Goal: Transaction & Acquisition: Purchase product/service

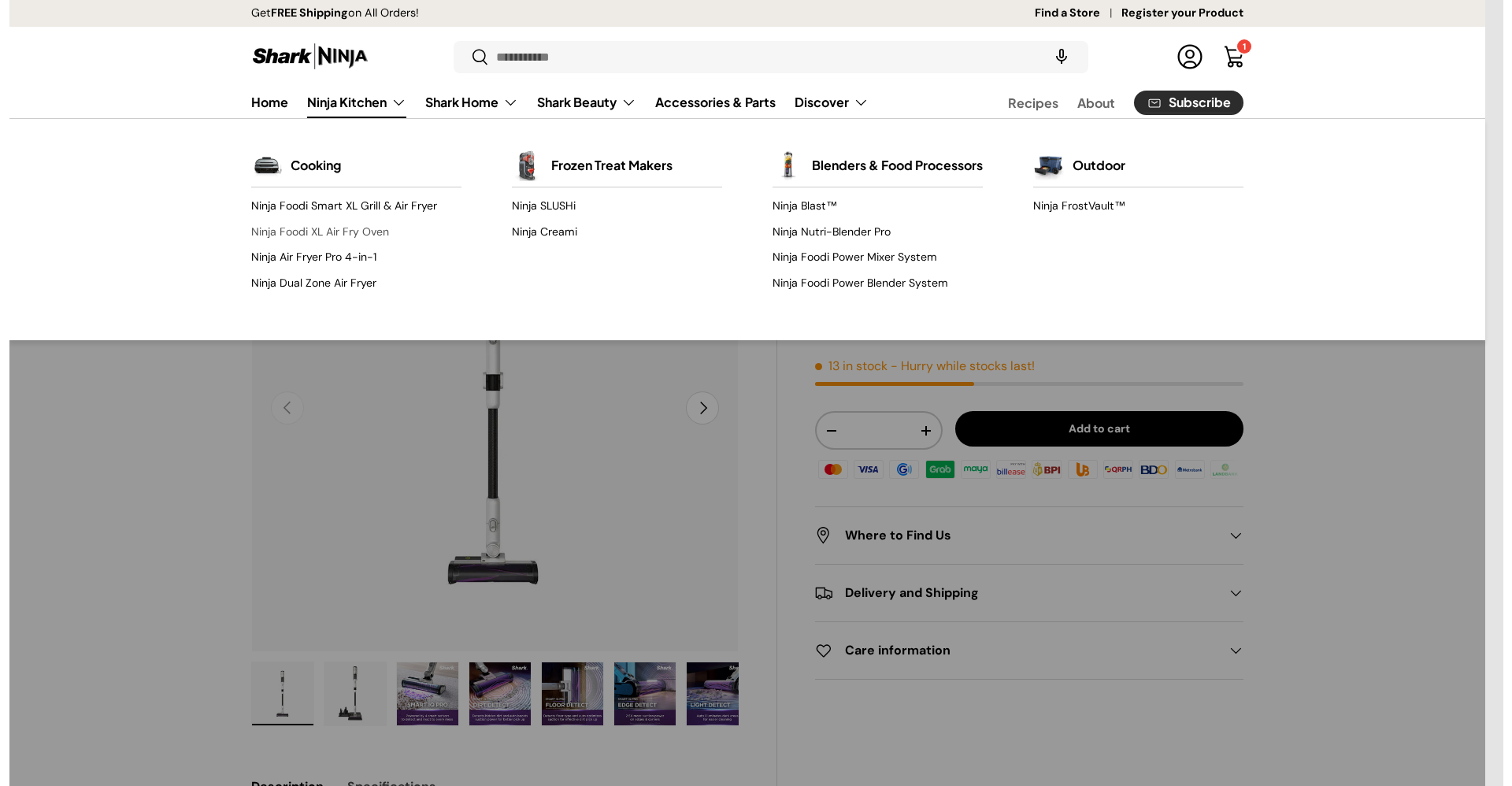
scroll to position [593, 0]
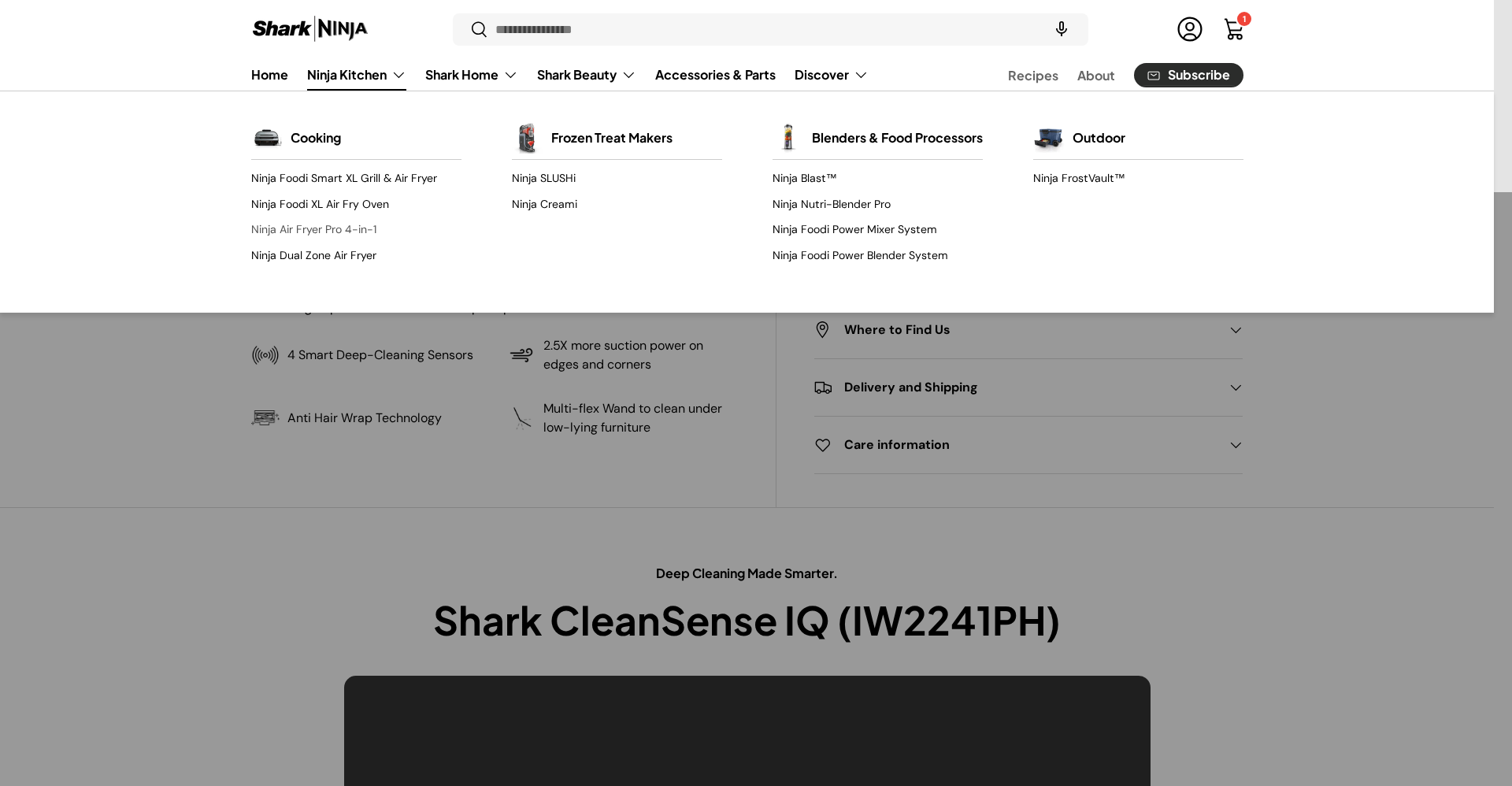
click at [361, 225] on link "Ninja Air Fryer Pro 4-in-1" at bounding box center [356, 229] width 211 height 25
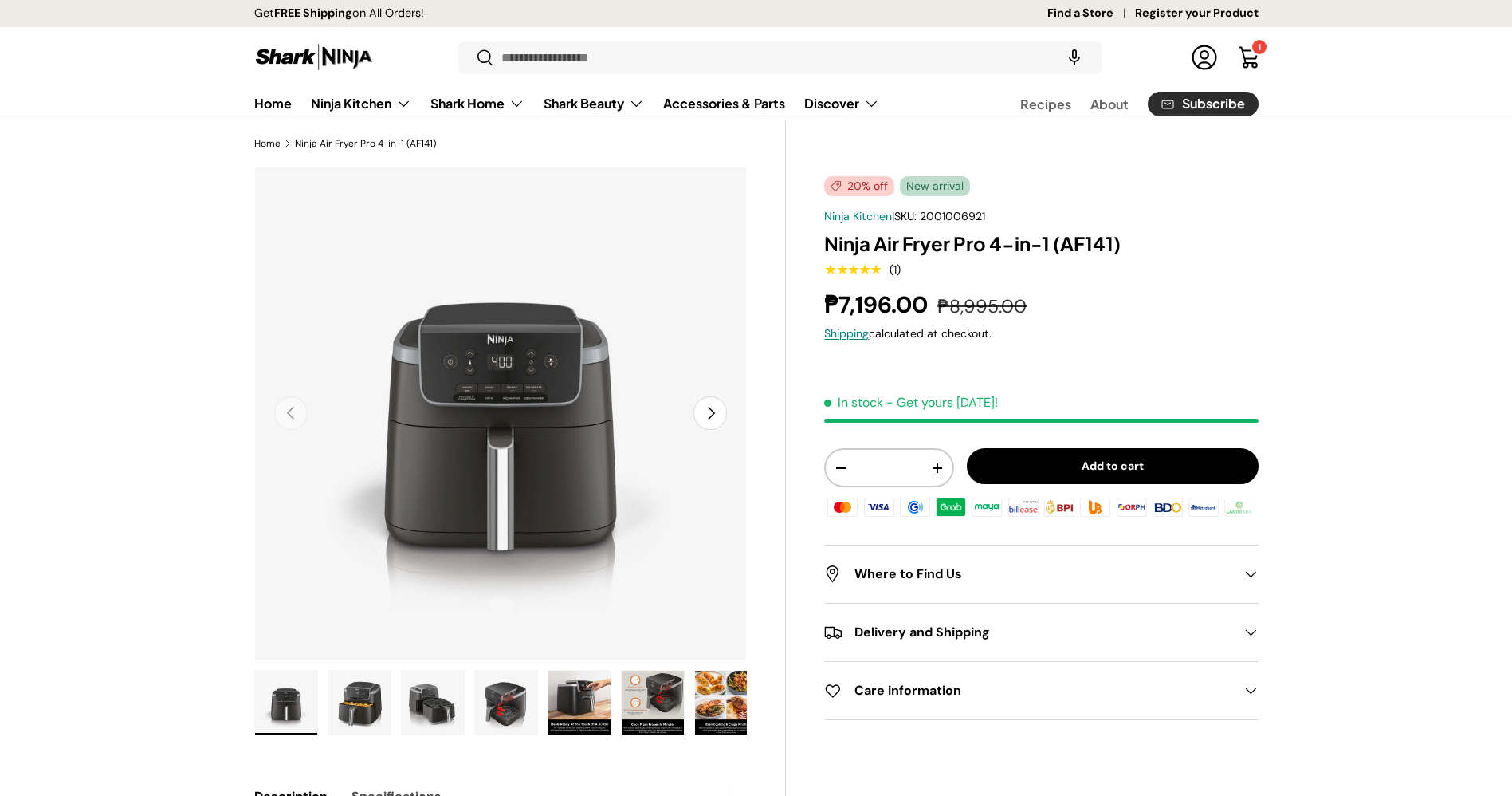
click at [954, 213] on span "2001006921" at bounding box center [952, 215] width 66 height 14
copy span "2001006921"
